Goal: Find specific page/section: Find specific page/section

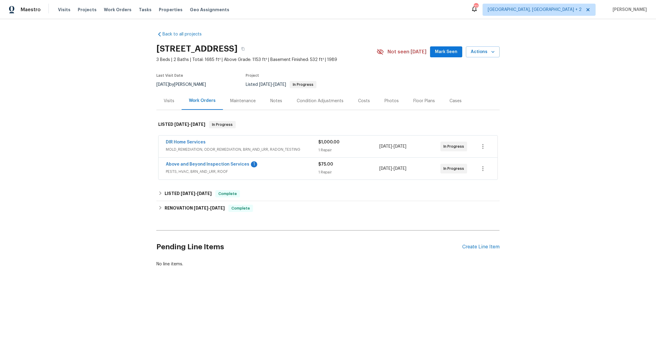
click at [312, 103] on div "Condition Adjustments" at bounding box center [320, 101] width 47 height 6
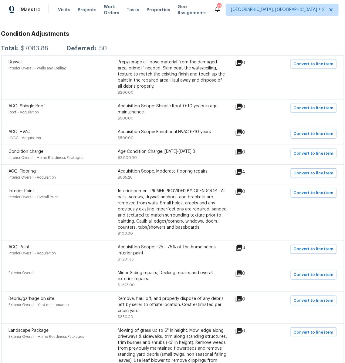
scroll to position [101, 0]
